Goal: Go to known website: Access a specific website the user already knows

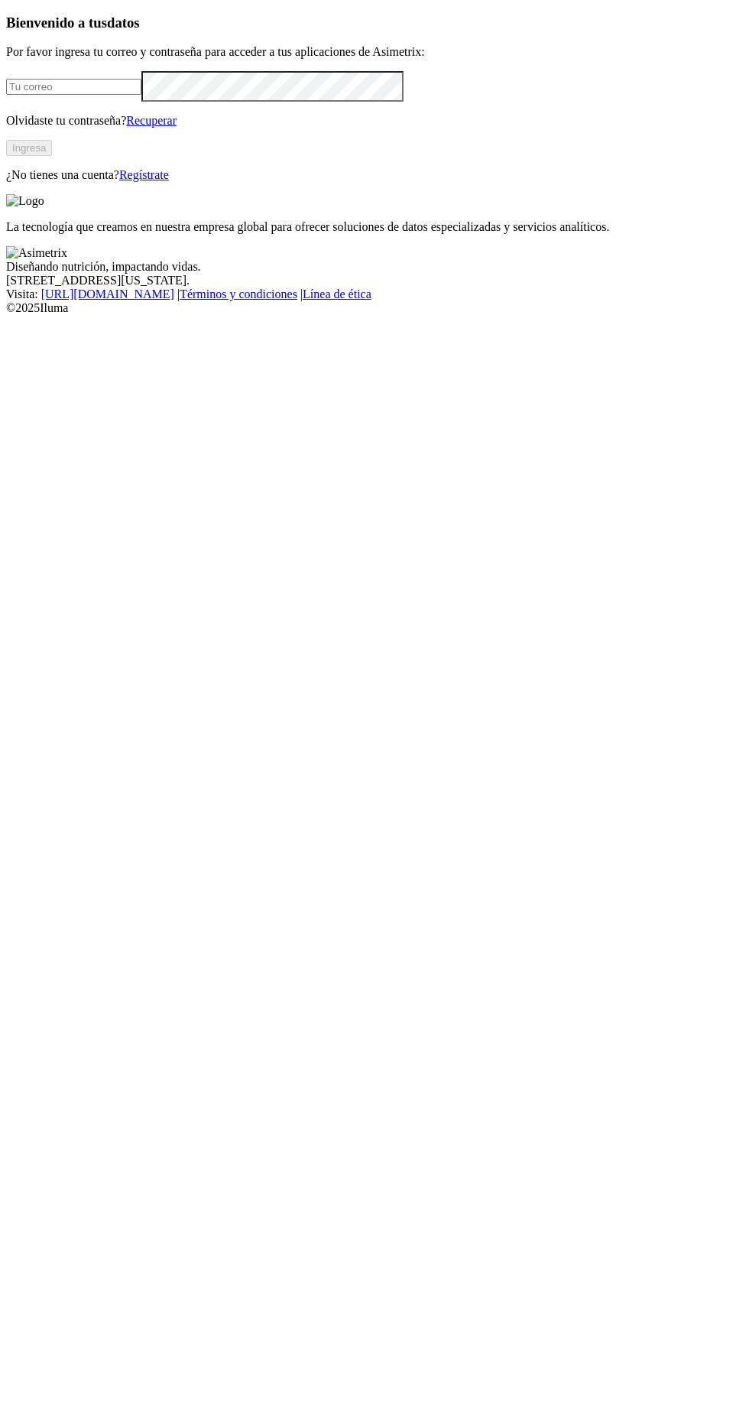
click at [141, 95] on input "email" at bounding box center [73, 87] width 135 height 16
type input "[PERSON_NAME][EMAIL_ADDRESS][DOMAIN_NAME]"
click input "submit" at bounding box center [0, 0] width 0 height 0
